Goal: Task Accomplishment & Management: Manage account settings

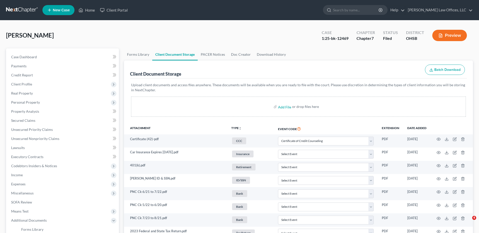
select select "7"
select select "37"
select select "52"
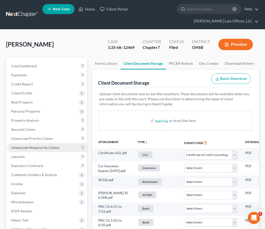
select select "7"
select select "37"
select select "52"
select select "7"
select select "37"
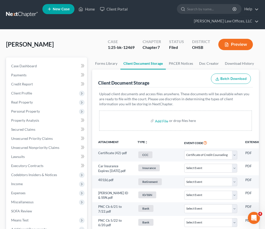
select select "52"
select select "7"
select select "37"
select select "52"
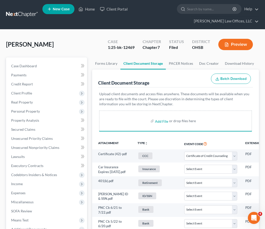
select select "7"
select select "37"
select select "52"
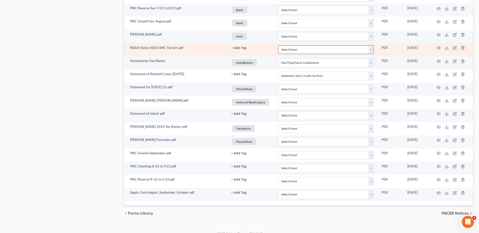
scroll to position [429, 0]
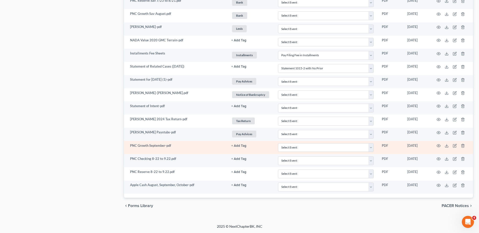
click at [237, 146] on button "+ Add Tag" at bounding box center [238, 145] width 15 height 3
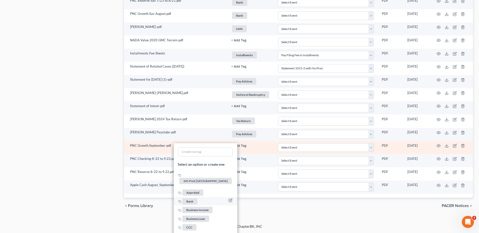
click at [191, 198] on span "Bank" at bounding box center [189, 201] width 15 height 6
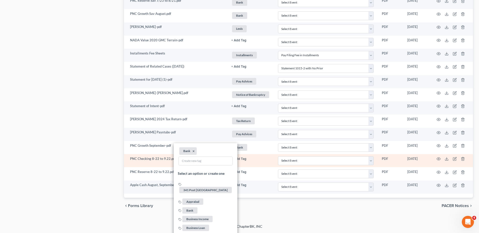
click at [242, 159] on button "+ Add Tag" at bounding box center [238, 158] width 15 height 3
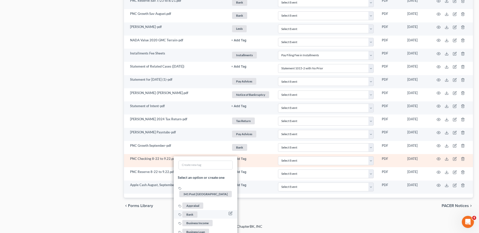
click at [189, 211] on span "Bank" at bounding box center [189, 214] width 15 height 6
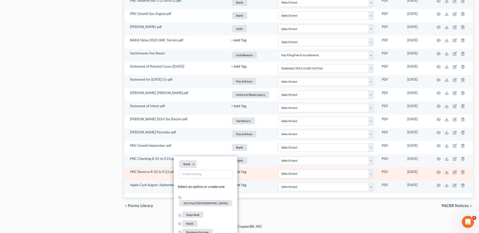
click at [240, 172] on button "+ Add Tag" at bounding box center [238, 172] width 15 height 3
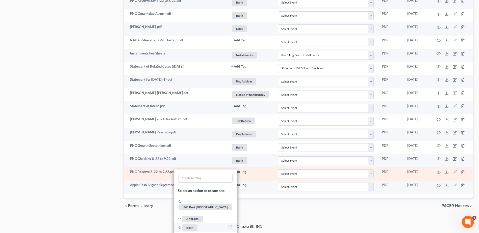
click at [189, 225] on span "Bank" at bounding box center [189, 228] width 15 height 6
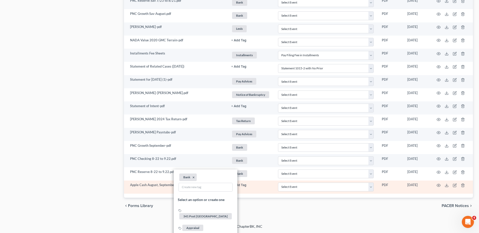
click at [240, 185] on button "+ Add Tag" at bounding box center [238, 185] width 15 height 3
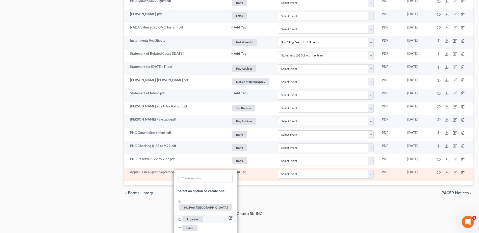
scroll to position [479, 0]
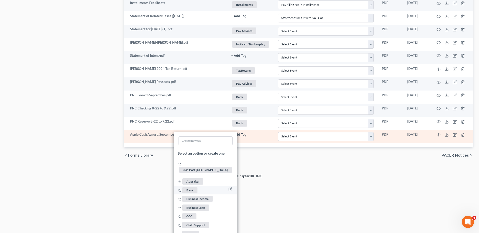
click at [191, 187] on span "Bank" at bounding box center [189, 190] width 15 height 6
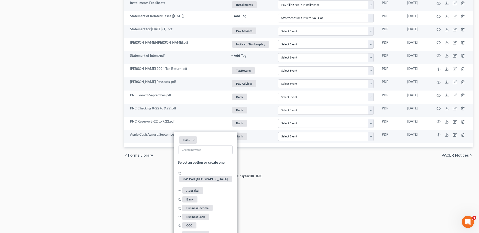
click at [338, 176] on div "2025 © NextChapterBK, INC" at bounding box center [240, 178] width 288 height 9
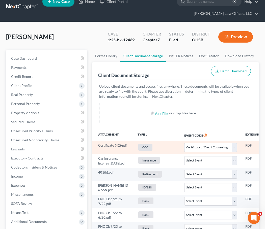
scroll to position [0, 0]
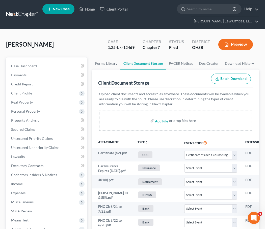
select select "7"
select select "37"
select select "52"
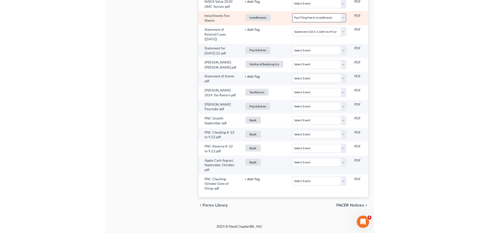
scroll to position [442, 0]
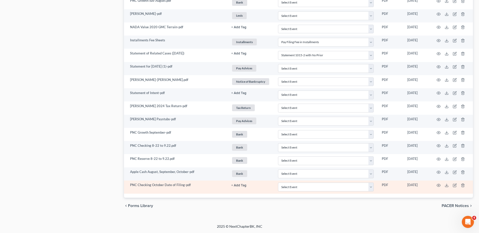
click at [236, 185] on button "+ Add Tag" at bounding box center [238, 185] width 15 height 3
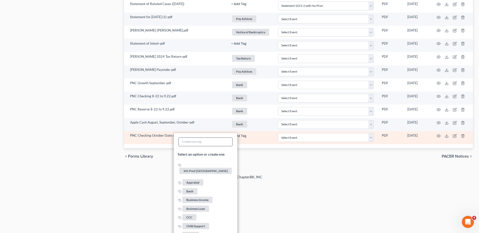
scroll to position [492, 0]
click at [192, 187] on span "Bank" at bounding box center [189, 190] width 15 height 6
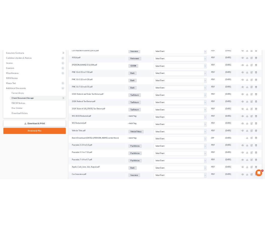
scroll to position [0, 0]
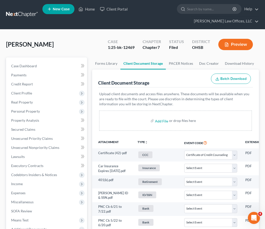
select select "7"
select select "37"
select select "52"
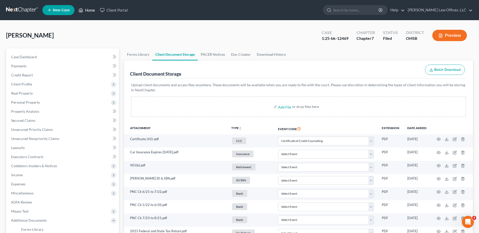
click at [91, 11] on link "Home" at bounding box center [86, 10] width 21 height 9
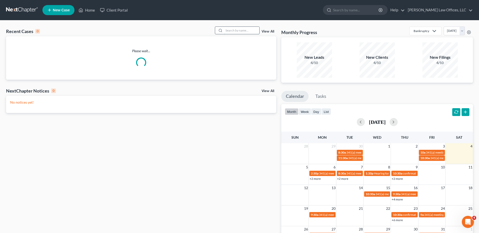
click at [242, 31] on input "search" at bounding box center [241, 30] width 35 height 7
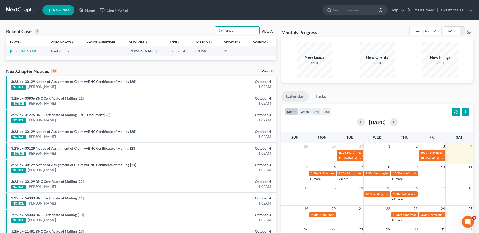
type input "cruze"
click at [11, 53] on link "[PERSON_NAME]" at bounding box center [24, 51] width 28 height 4
select select "1"
